Goal: Find specific page/section: Find specific page/section

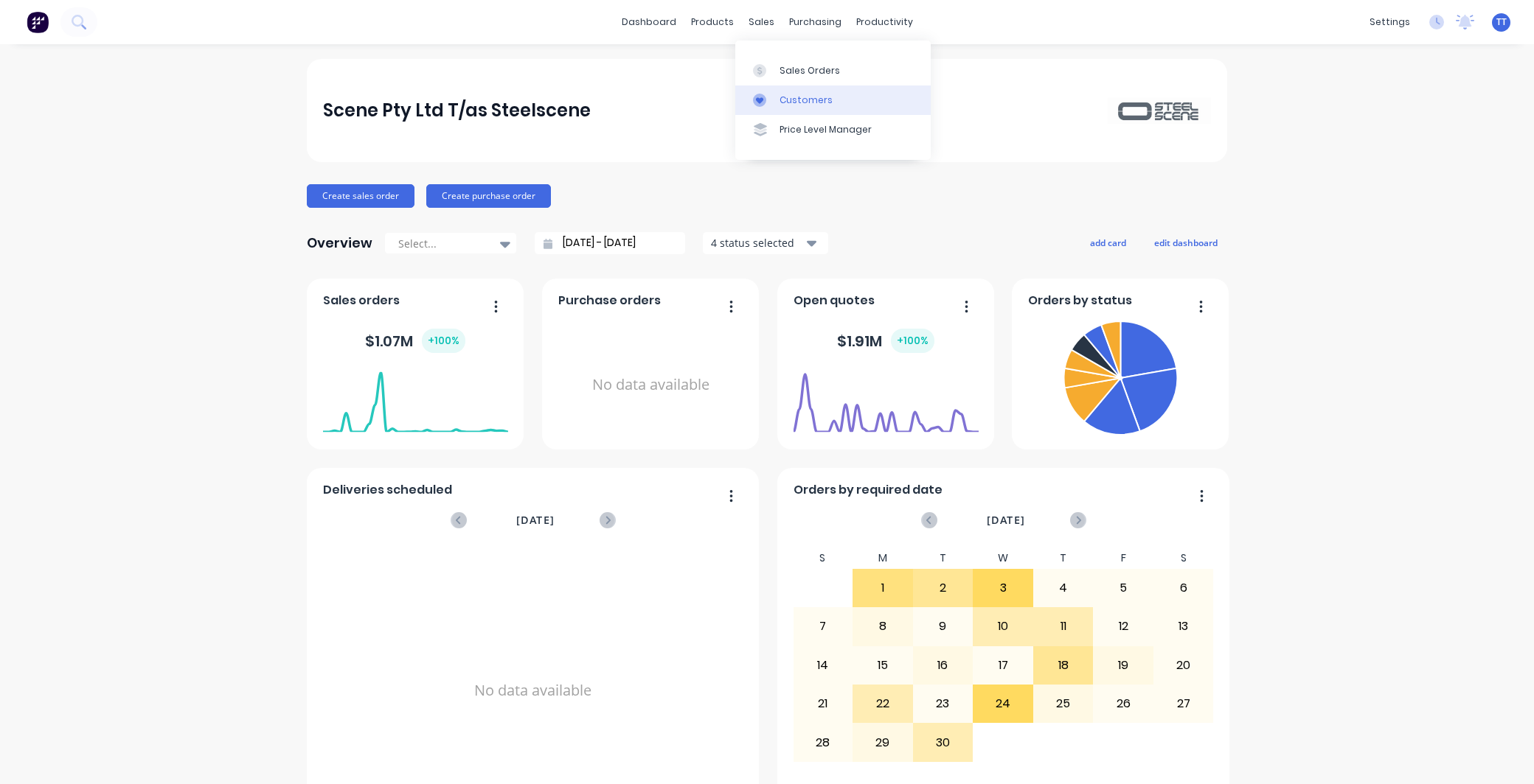
click at [791, 99] on div "Customers" at bounding box center [806, 100] width 53 height 13
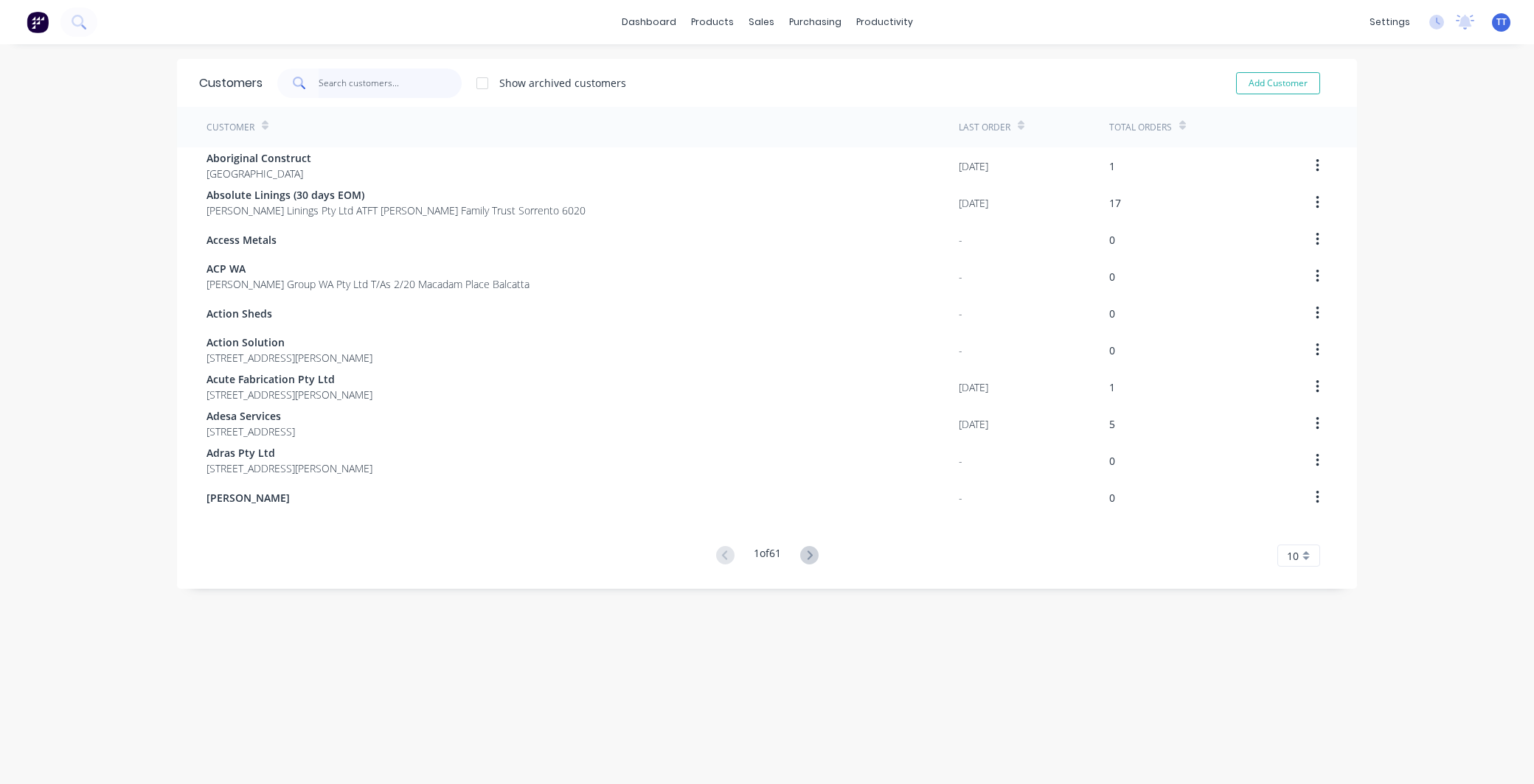
click at [337, 86] on input "text" at bounding box center [390, 83] width 144 height 30
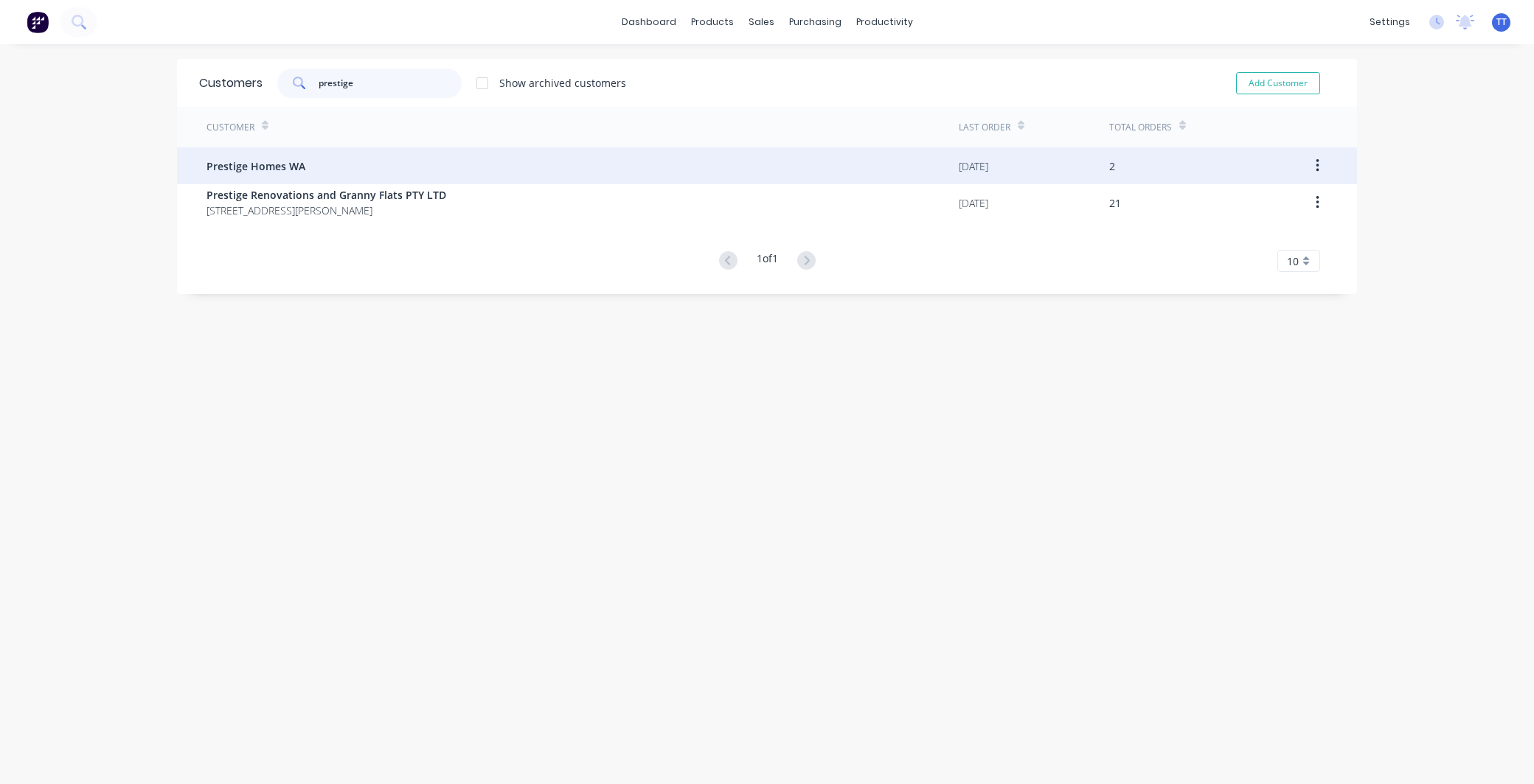
type input "prestige"
click at [285, 168] on span "Prestige Homes WA" at bounding box center [256, 166] width 99 height 16
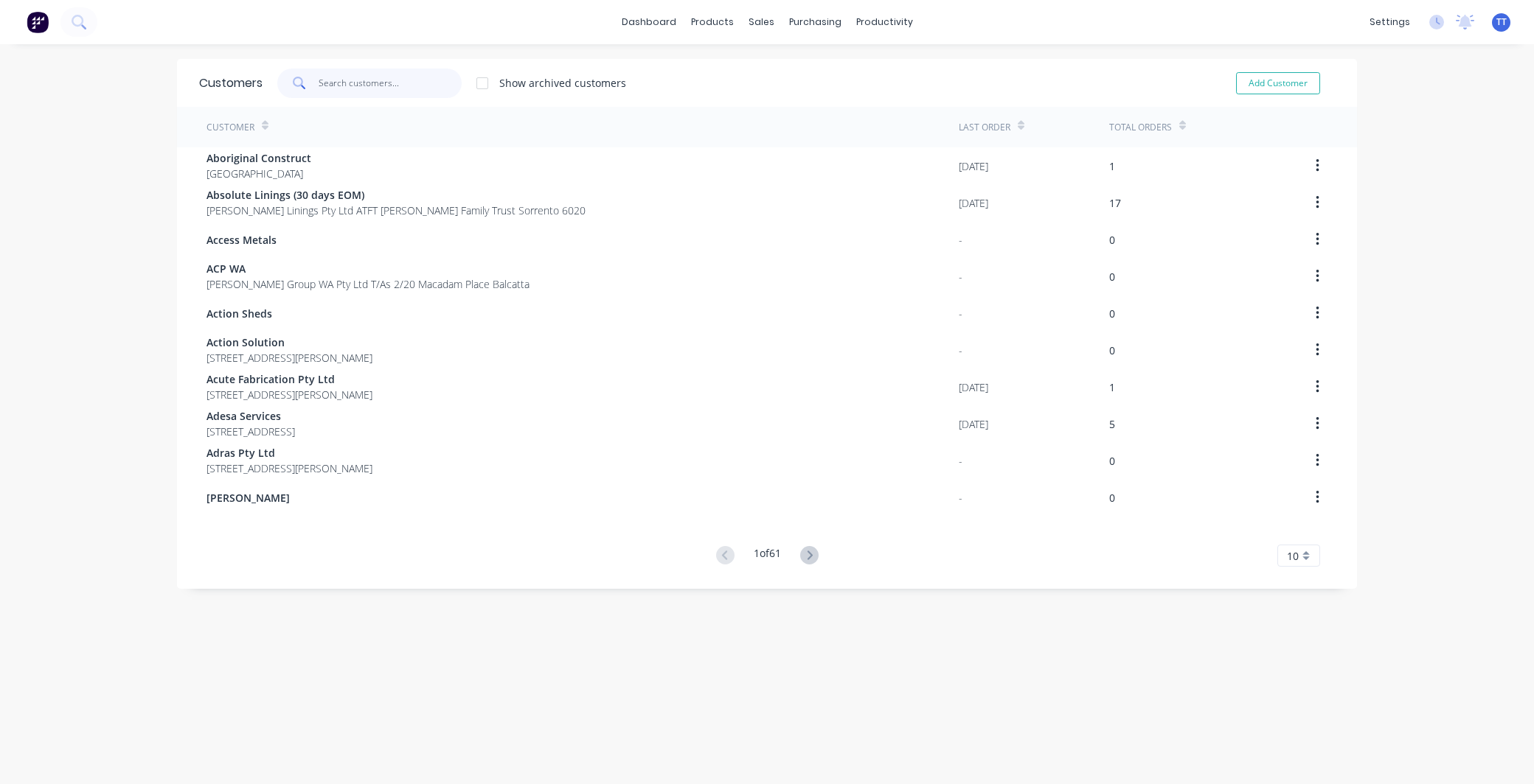
click at [352, 84] on input "text" at bounding box center [390, 83] width 144 height 30
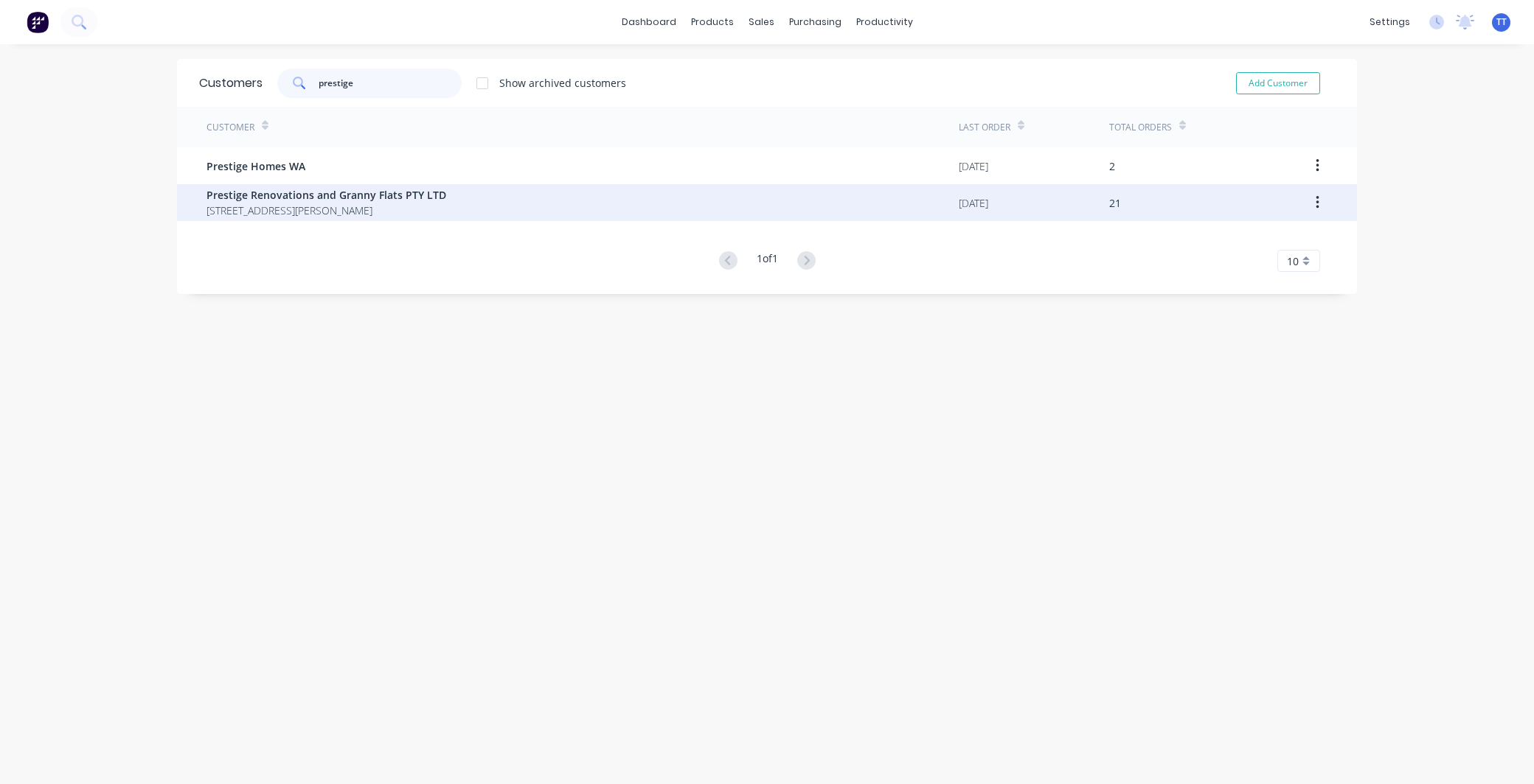
type input "prestige"
click at [380, 204] on span "[STREET_ADDRESS][PERSON_NAME]" at bounding box center [327, 211] width 240 height 16
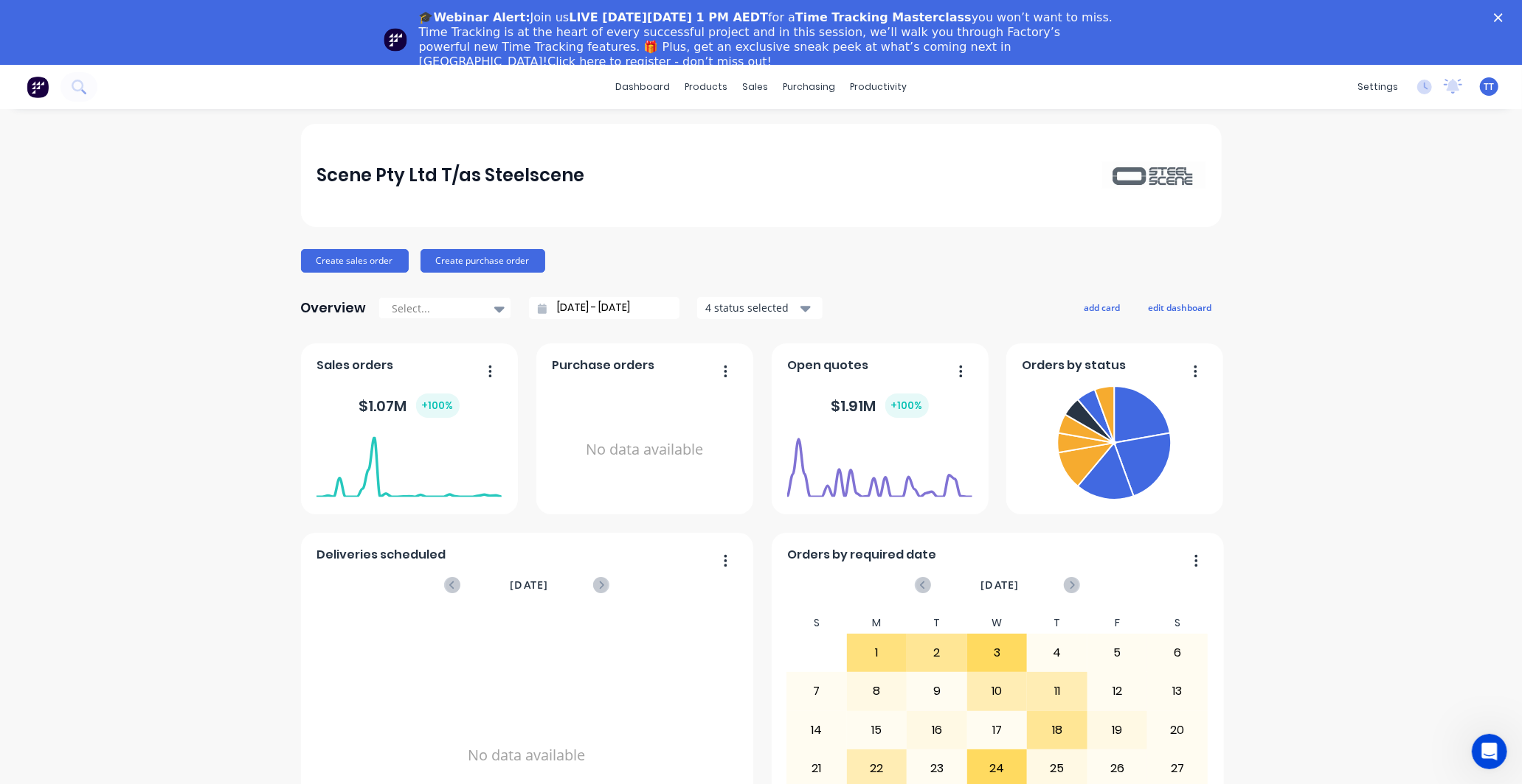
click at [1502, 13] on icon "Close" at bounding box center [1498, 17] width 8 height 8
